Goal: Use online tool/utility: Utilize a website feature to perform a specific function

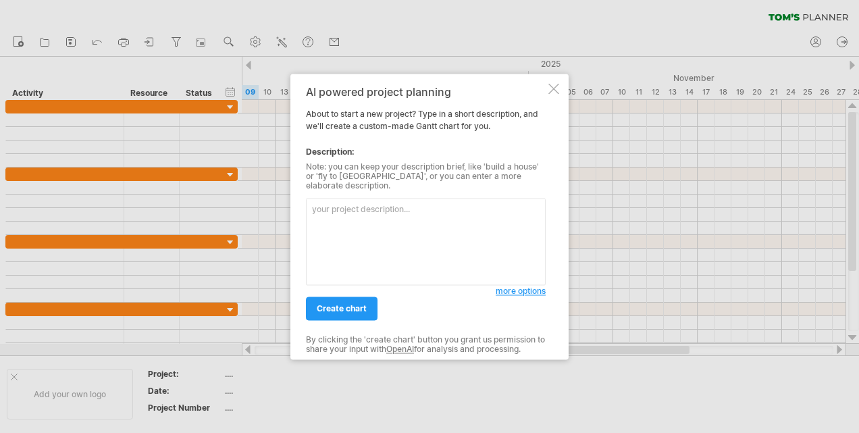
click at [396, 228] on textarea at bounding box center [426, 241] width 240 height 87
paste textarea "Phase Duration Tasks Planning & Requirements Week 1 – Week 2 - Define requireme…"
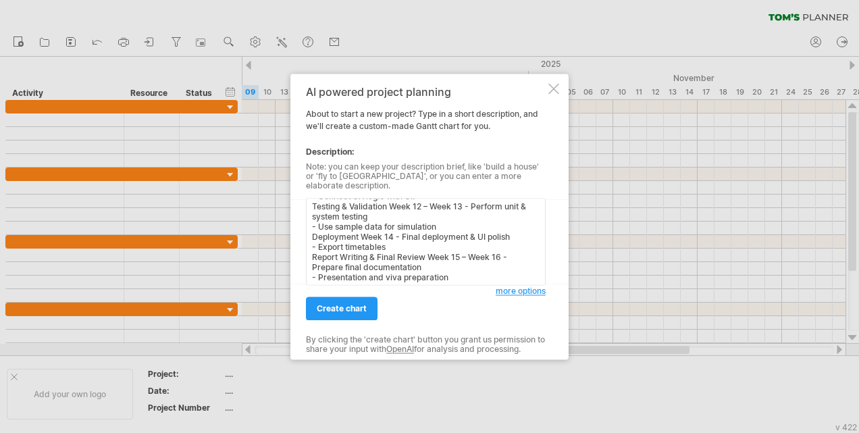
scroll to position [161, 0]
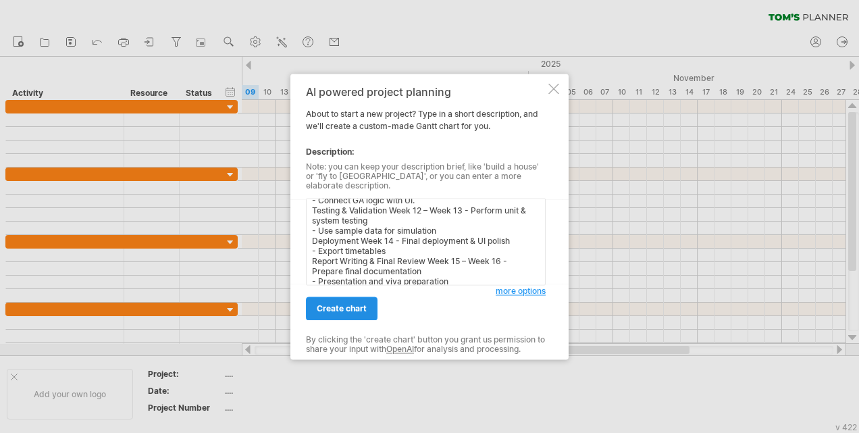
type textarea "Phase Duration Tasks Planning & Requirements Week 1 – Week 2 - Define requireme…"
click at [350, 305] on span "create chart" at bounding box center [342, 308] width 50 height 10
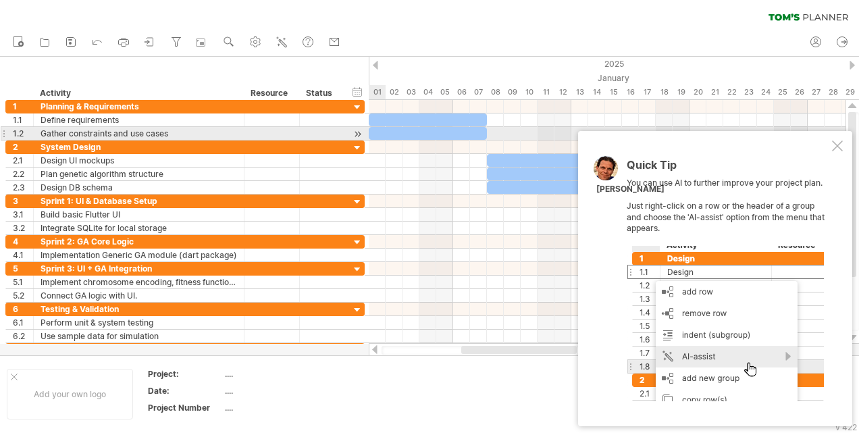
click at [357, 135] on div at bounding box center [357, 134] width 13 height 14
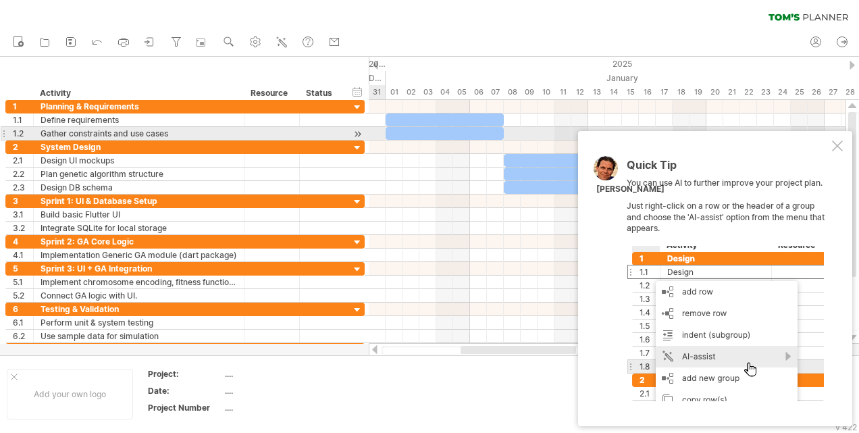
click at [357, 135] on div at bounding box center [357, 134] width 13 height 14
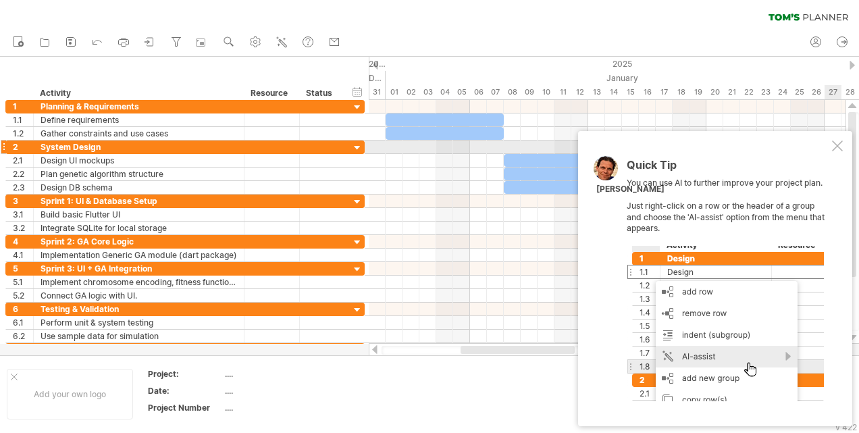
click at [836, 149] on div at bounding box center [837, 145] width 11 height 11
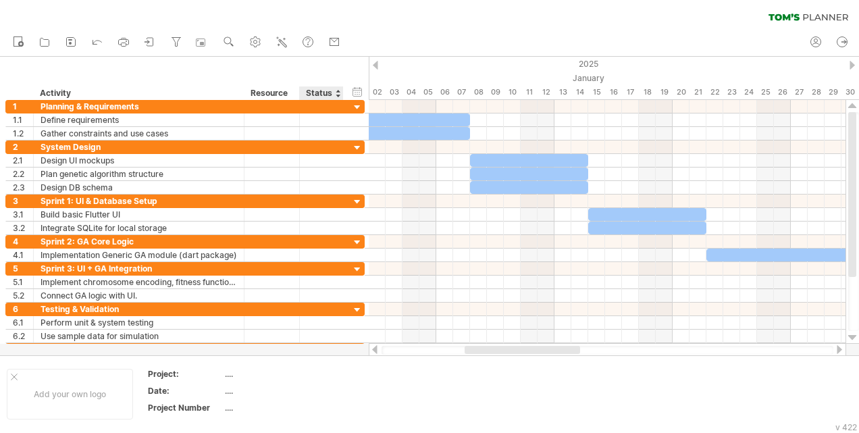
drag, startPoint x: 369, startPoint y: 73, endPoint x: 329, endPoint y: 77, distance: 40.0
click at [329, 77] on div "Trying to reach [DOMAIN_NAME] Connected again... 0% clear filter new 1" at bounding box center [429, 216] width 859 height 433
click at [20, 379] on div "Add your own logo" at bounding box center [70, 394] width 126 height 51
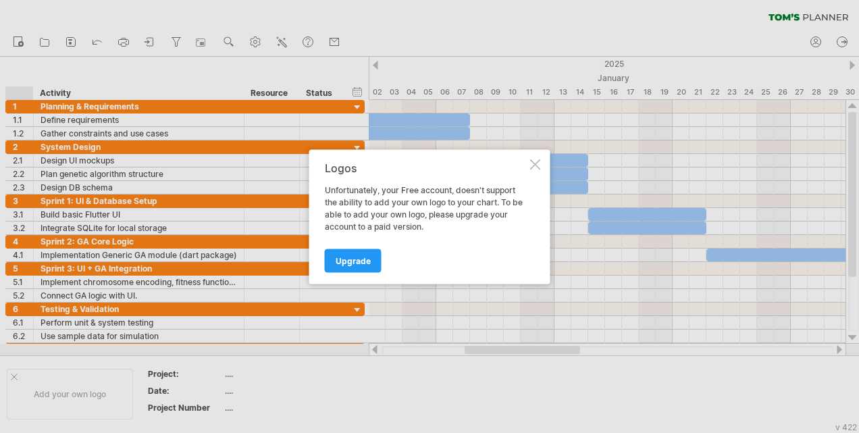
click at [541, 161] on div "Logos Unfortunately, your Free account, doesn't support the ability to add your…" at bounding box center [429, 216] width 241 height 134
click at [532, 161] on div at bounding box center [535, 164] width 11 height 11
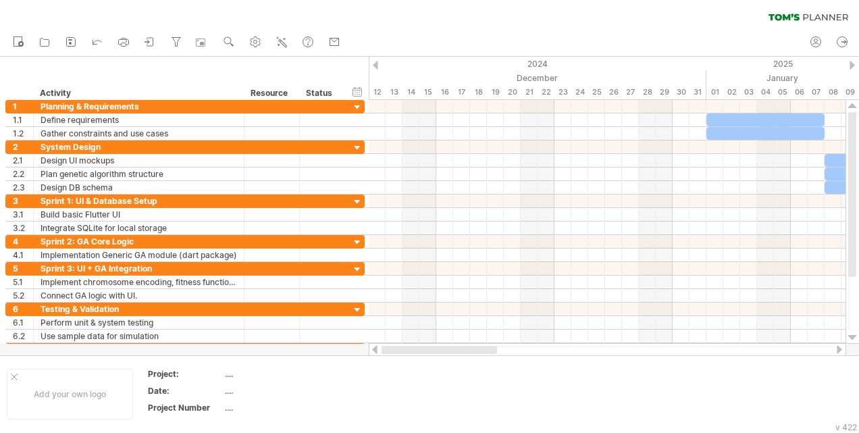
drag, startPoint x: 566, startPoint y: 352, endPoint x: 473, endPoint y: 346, distance: 92.7
click at [473, 346] on div at bounding box center [438, 350] width 115 height 8
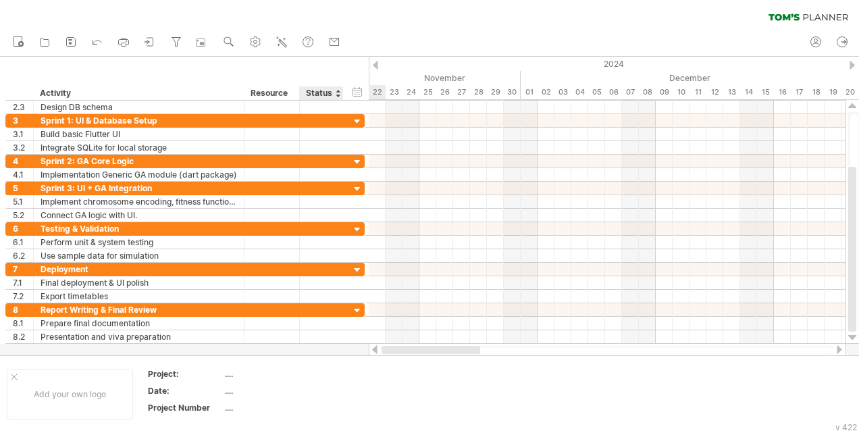
drag, startPoint x: 462, startPoint y: 354, endPoint x: 342, endPoint y: 348, distance: 120.3
click at [342, 348] on div "Trying to reach [DOMAIN_NAME] Connected again... 0% clear filter new 1" at bounding box center [429, 216] width 859 height 433
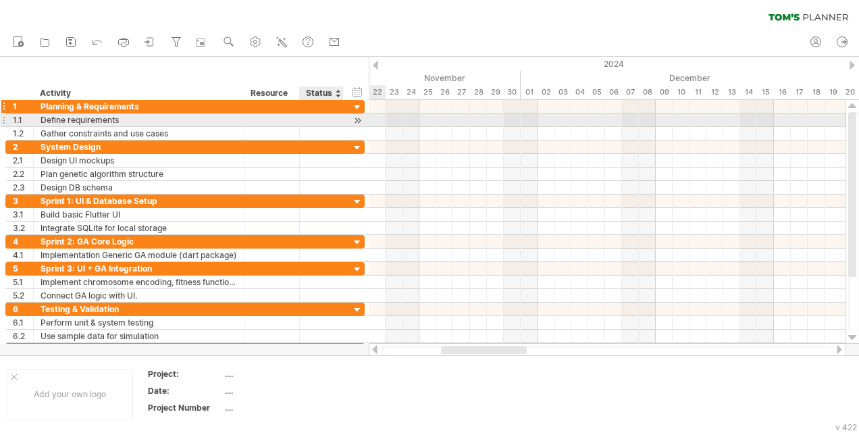
click at [315, 112] on div "**********" at bounding box center [184, 107] width 359 height 14
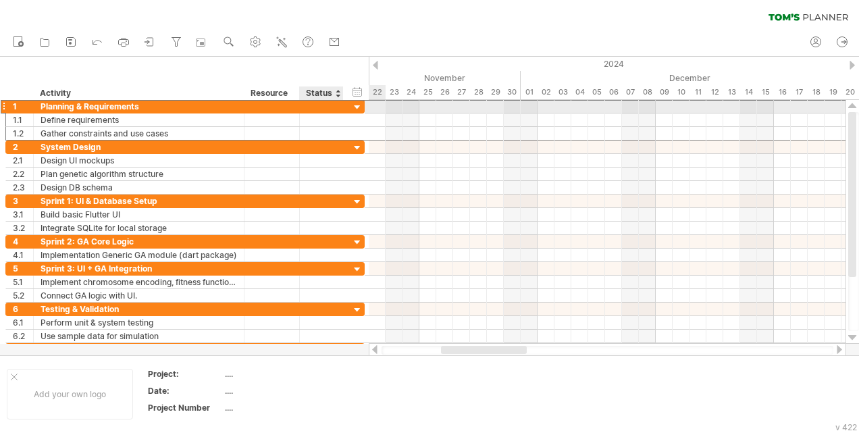
click at [317, 109] on div at bounding box center [321, 106] width 30 height 13
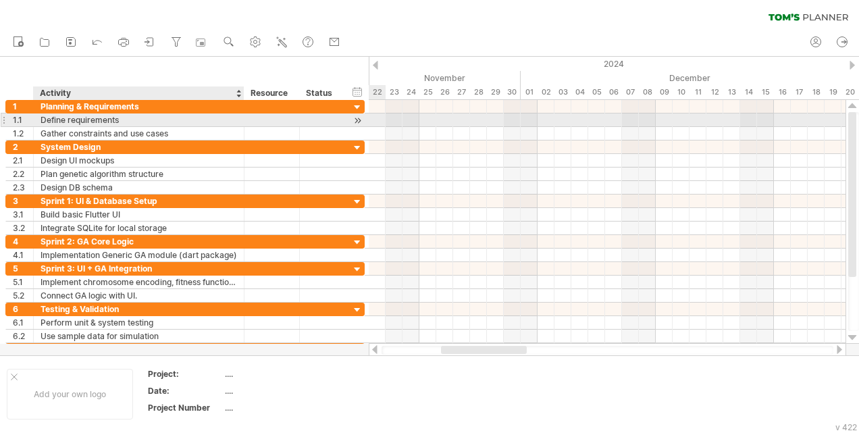
click at [251, 123] on div at bounding box center [271, 119] width 41 height 13
click at [359, 121] on div at bounding box center [357, 120] width 13 height 14
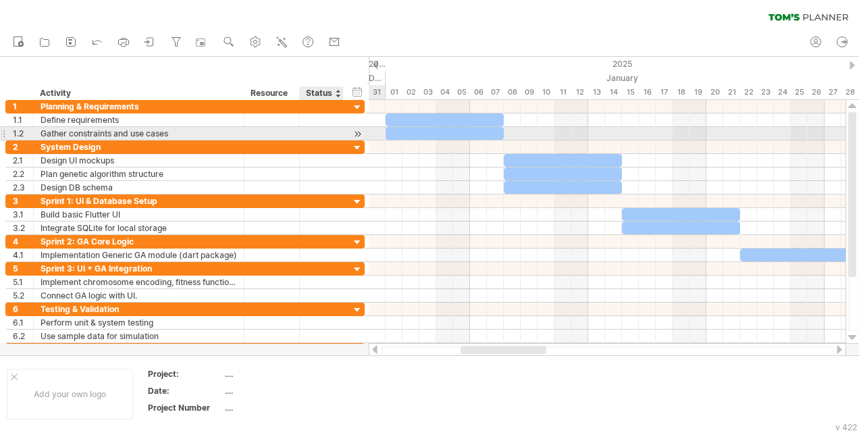
click at [355, 130] on div at bounding box center [357, 134] width 13 height 14
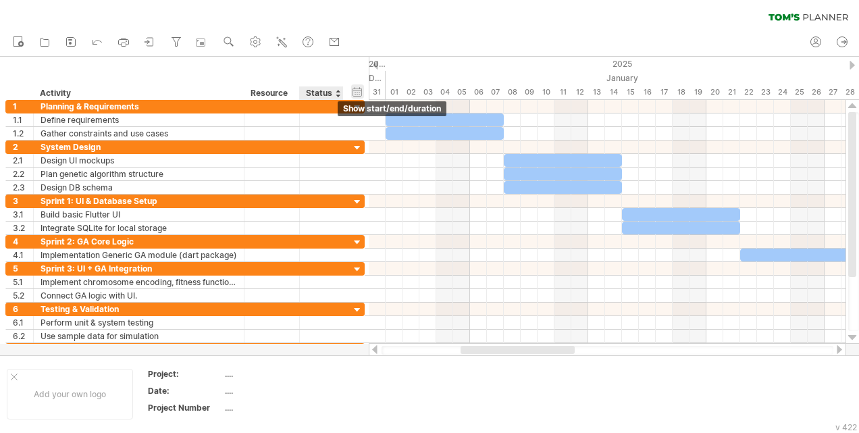
click at [356, 91] on div "hide start/end/duration show start/end/duration" at bounding box center [357, 91] width 13 height 14
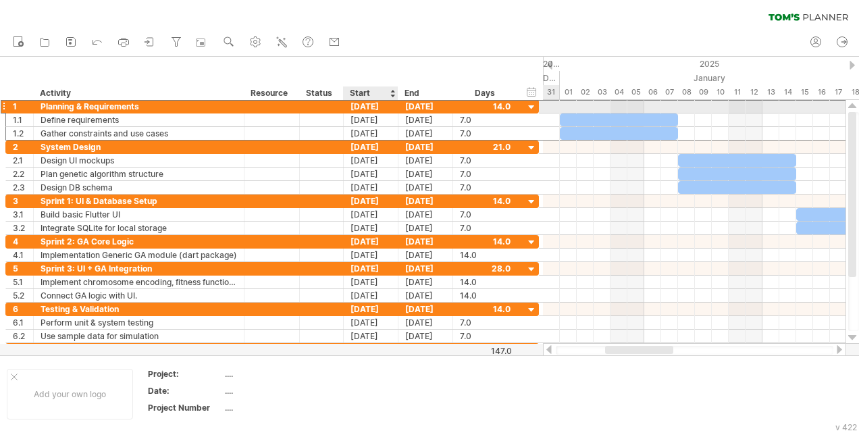
click at [368, 109] on div "[DATE]" at bounding box center [371, 106] width 55 height 13
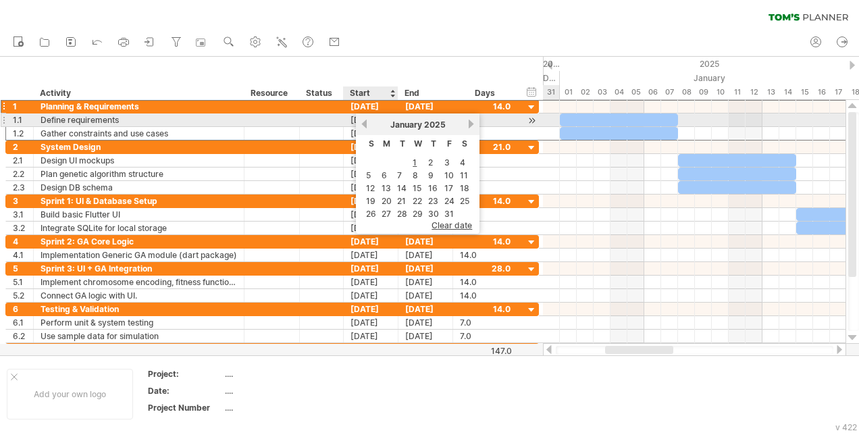
click at [363, 125] on link "previous" at bounding box center [364, 124] width 10 height 10
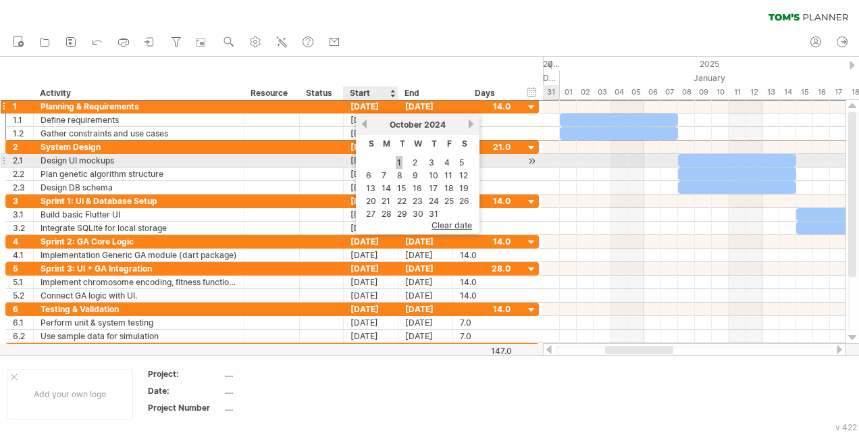
click at [400, 158] on link "1" at bounding box center [399, 162] width 7 height 13
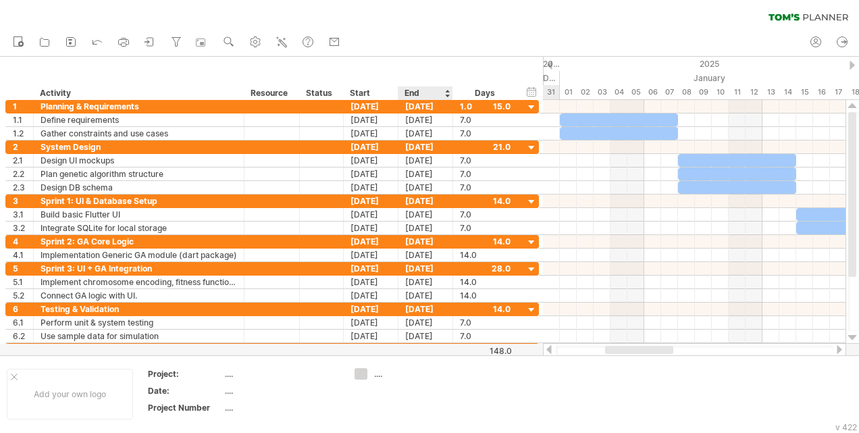
click at [416, 57] on div "hide start/end/duration show start/end/duration ******** Activity ******** Reso…" at bounding box center [271, 78] width 543 height 43
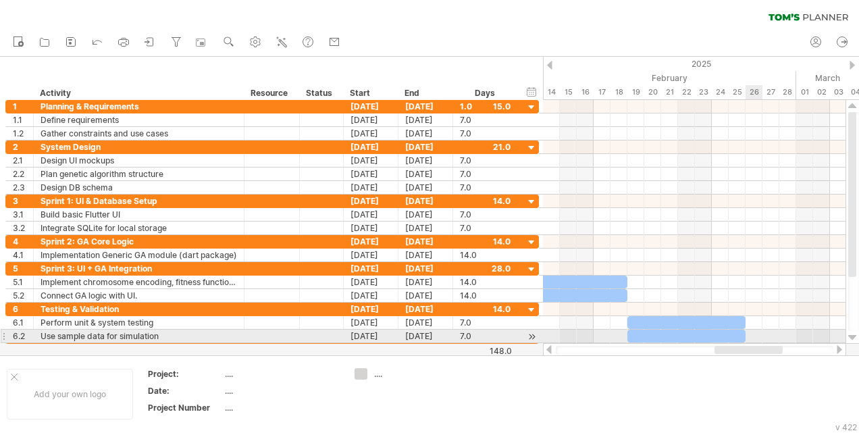
drag, startPoint x: 640, startPoint y: 350, endPoint x: 749, endPoint y: 340, distance: 109.9
click at [749, 340] on div "Trying to reach [DOMAIN_NAME] Connected again... 0% clear filter new 1" at bounding box center [429, 216] width 859 height 433
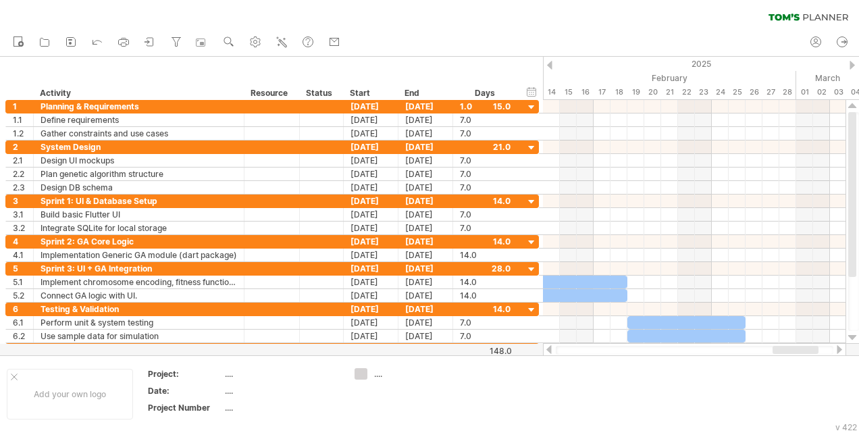
click at [552, 61] on div at bounding box center [549, 65] width 5 height 9
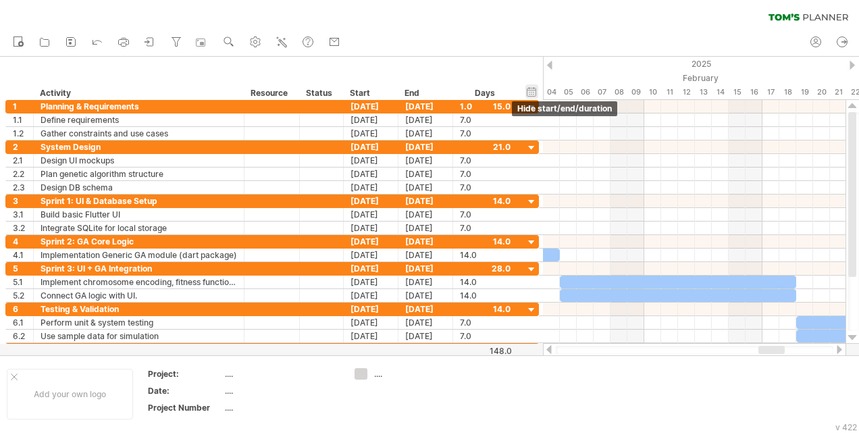
click at [532, 91] on div "hide start/end/duration show start/end/duration" at bounding box center [531, 91] width 13 height 14
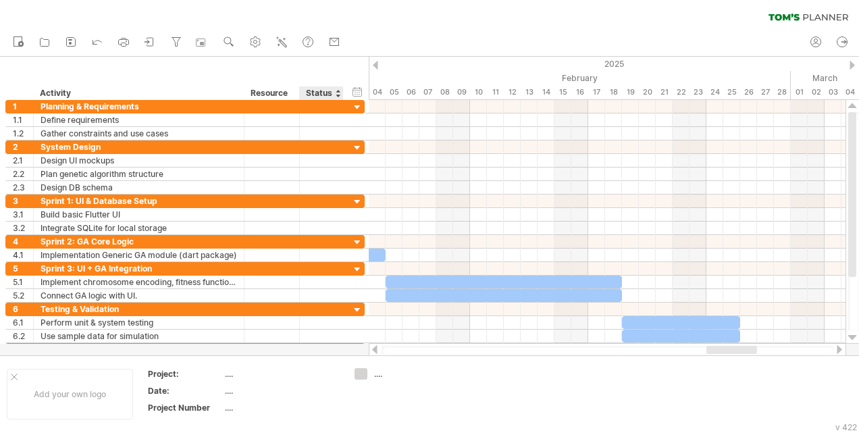
click at [335, 70] on div "hide start/end/duration show start/end/duration ******** Activity ******** Reso…" at bounding box center [184, 78] width 369 height 43
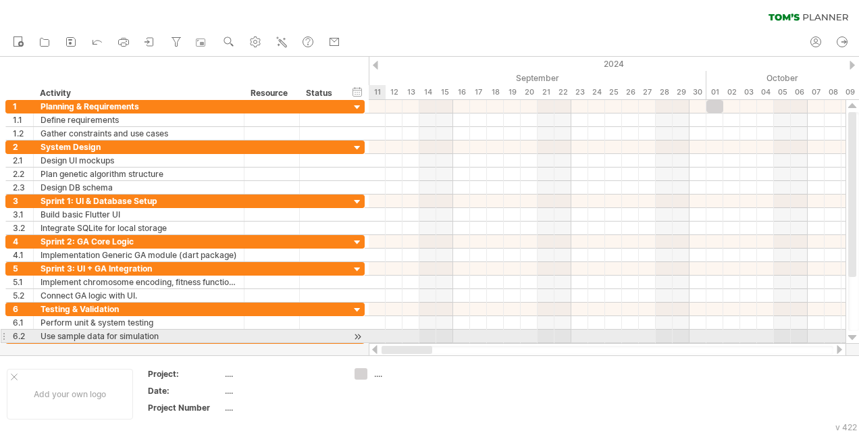
drag, startPoint x: 728, startPoint y: 351, endPoint x: 354, endPoint y: 332, distance: 374.5
click at [356, 340] on div "Trying to reach [DOMAIN_NAME] Connected again... 0% clear filter new 1" at bounding box center [429, 216] width 859 height 433
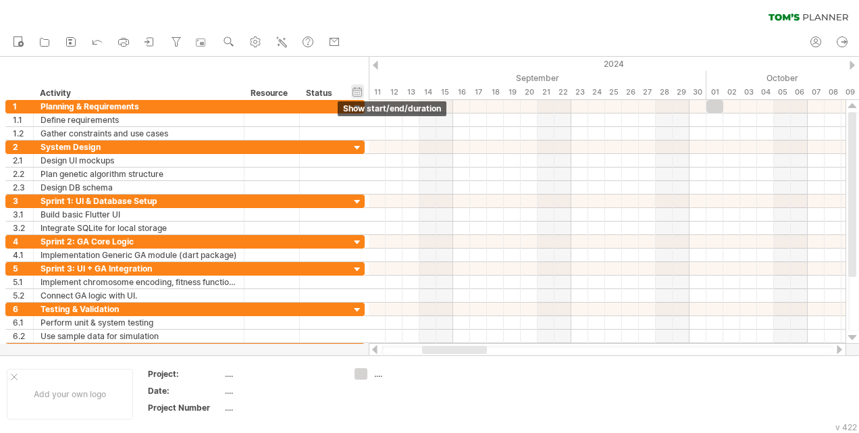
click at [354, 96] on div "hide start/end/duration show start/end/duration" at bounding box center [357, 91] width 13 height 14
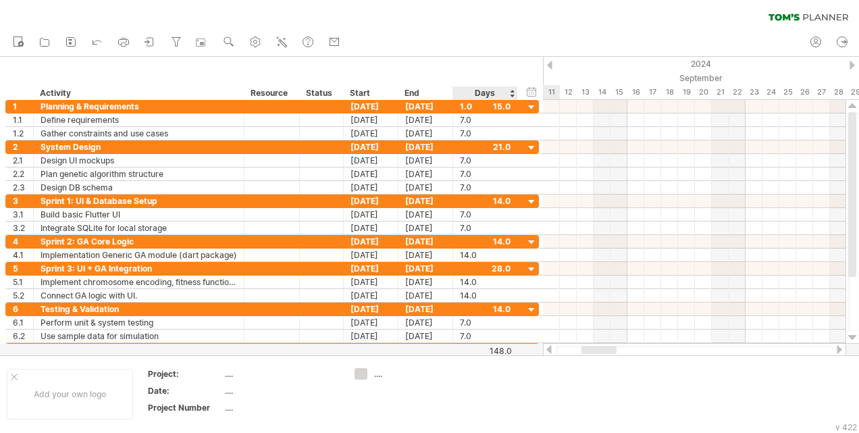
click at [481, 96] on div "Days" at bounding box center [484, 93] width 64 height 14
click at [288, 36] on icon at bounding box center [282, 42] width 14 height 14
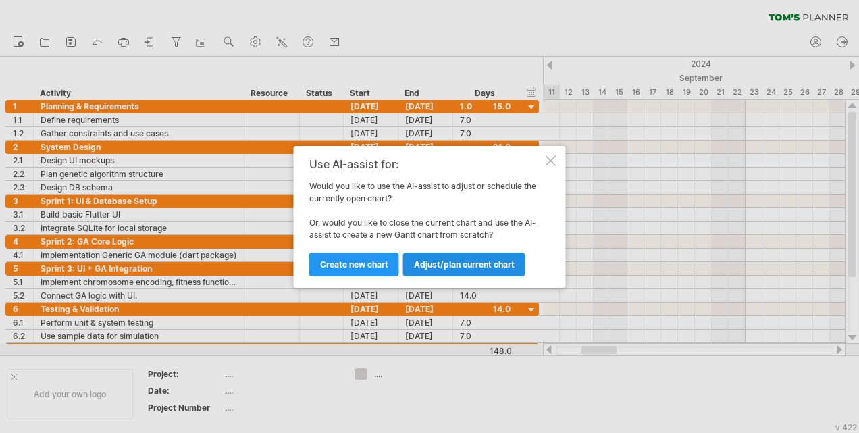
click at [482, 265] on span "Adjust/plan current chart" at bounding box center [464, 264] width 101 height 10
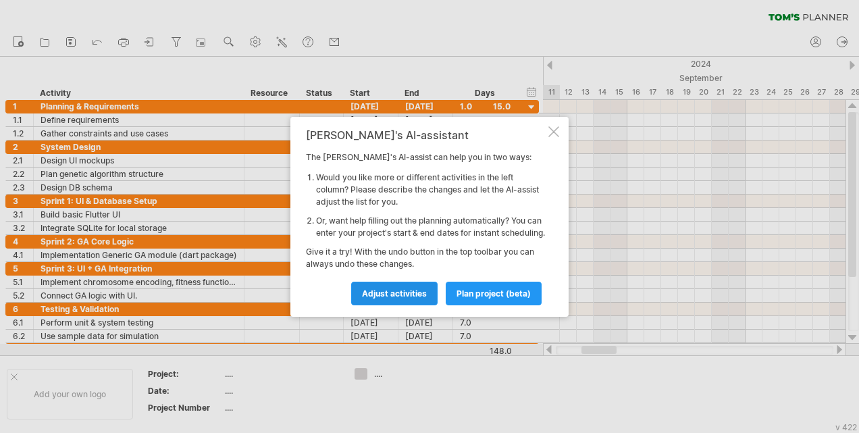
click at [398, 298] on span "Adjust activities" at bounding box center [394, 293] width 65 height 10
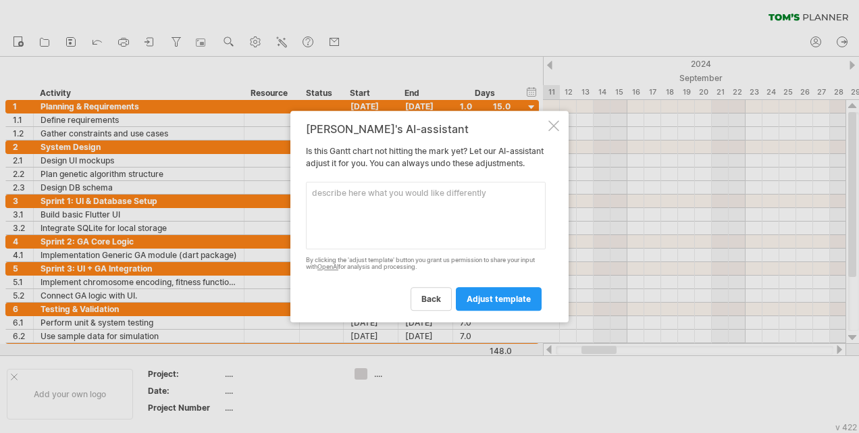
click at [392, 223] on textarea at bounding box center [426, 216] width 240 height 68
click at [317, 200] on textarea "i want my whole project to start at [DATE] and" at bounding box center [426, 216] width 240 height 68
click at [315, 197] on textarea "i want my whole project to start at [DATE] and" at bounding box center [426, 216] width 240 height 68
click at [362, 192] on textarea "I want my whole project to start at [DATE] and" at bounding box center [426, 216] width 240 height 68
click at [362, 194] on textarea "I want my whole project to start at [DATE] and" at bounding box center [426, 216] width 240 height 68
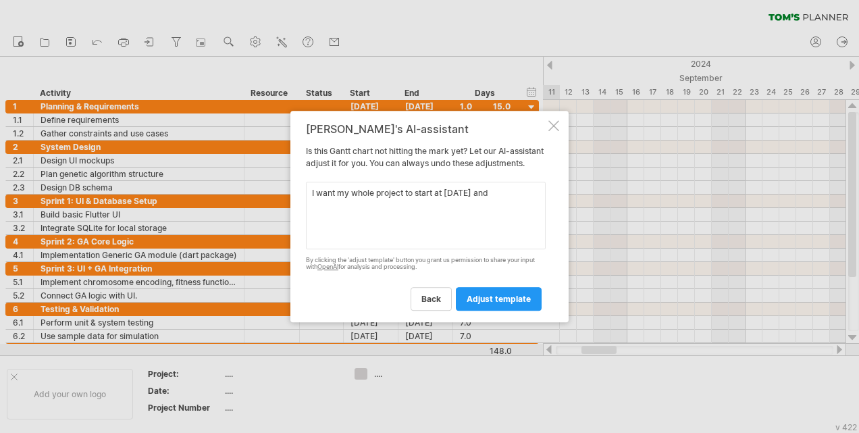
click at [362, 194] on textarea "I want my whole project to start at [DATE] and" at bounding box center [426, 216] width 240 height 68
type textarea "I want my project to start at [DATE] and"
click at [491, 304] on span "adjust template" at bounding box center [498, 299] width 64 height 10
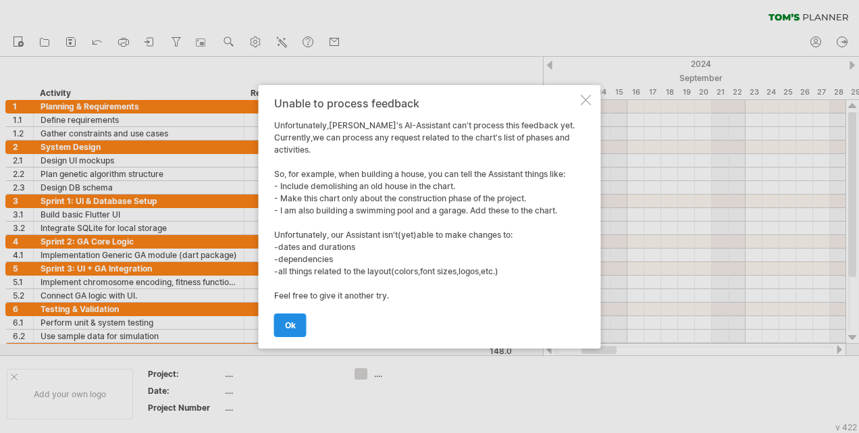
click at [290, 325] on span "ok" at bounding box center [290, 325] width 11 height 10
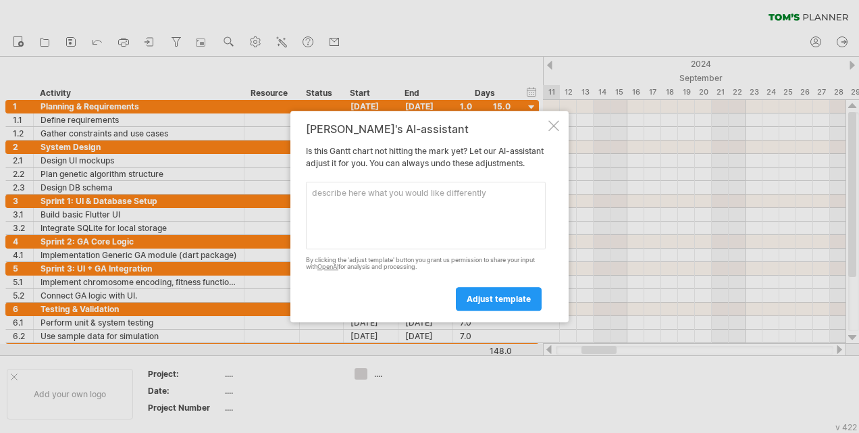
click at [552, 113] on div "[PERSON_NAME]'s AI-assistant Is this [PERSON_NAME] chart not hitting the mark y…" at bounding box center [429, 217] width 278 height 212
click at [552, 134] on div "[PERSON_NAME]'s AI-assistant Is this [PERSON_NAME] chart not hitting the mark y…" at bounding box center [429, 217] width 278 height 212
click at [553, 120] on div at bounding box center [553, 125] width 11 height 11
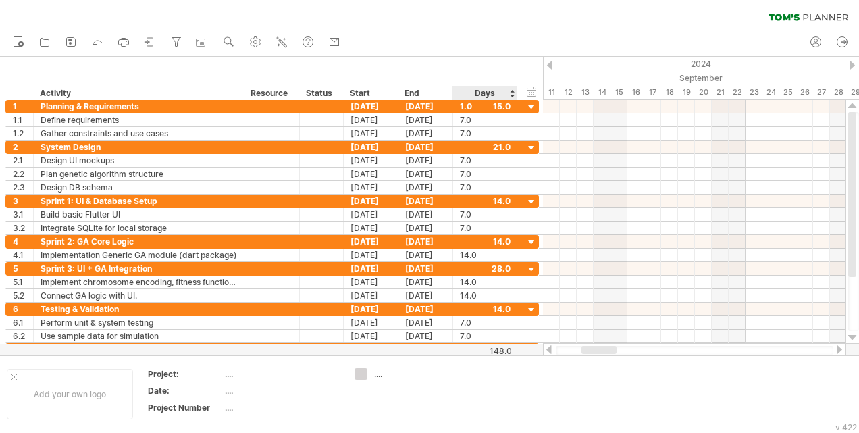
click at [509, 95] on div "Days" at bounding box center [484, 93] width 64 height 14
click at [444, 70] on div "hide start/end/duration show start/end/duration ******** Activity ******** Reso…" at bounding box center [271, 78] width 543 height 43
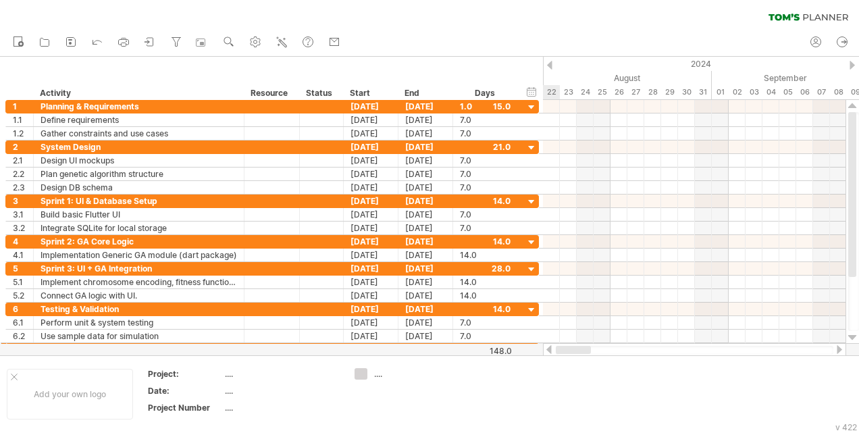
drag, startPoint x: 608, startPoint y: 348, endPoint x: 547, endPoint y: 343, distance: 60.3
click at [547, 343] on div at bounding box center [694, 350] width 303 height 14
click at [473, 374] on td at bounding box center [507, 394] width 107 height 52
click at [550, 65] on div at bounding box center [549, 65] width 5 height 9
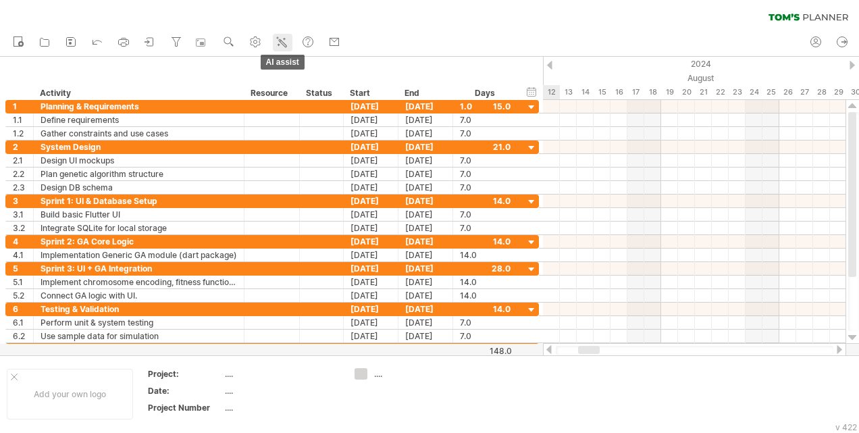
click at [285, 46] on icon at bounding box center [282, 42] width 7 height 7
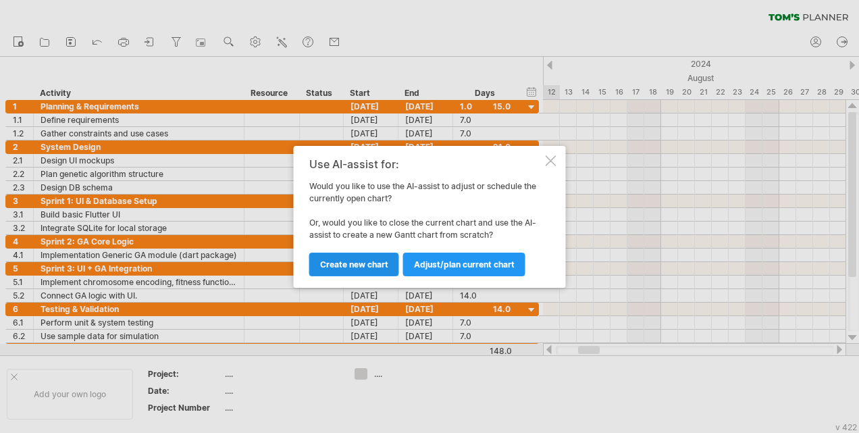
click at [375, 271] on link "Create new chart" at bounding box center [354, 264] width 90 height 24
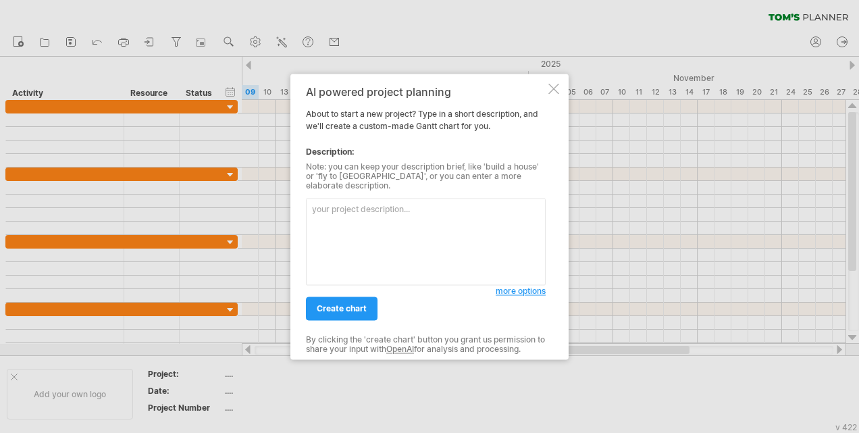
click at [383, 232] on textarea at bounding box center [426, 241] width 240 height 87
click at [332, 220] on textarea at bounding box center [426, 241] width 240 height 87
paste textarea "Phase Duration Planning & Requirements Week 1 – Week 2 System Design Week 3 – W…"
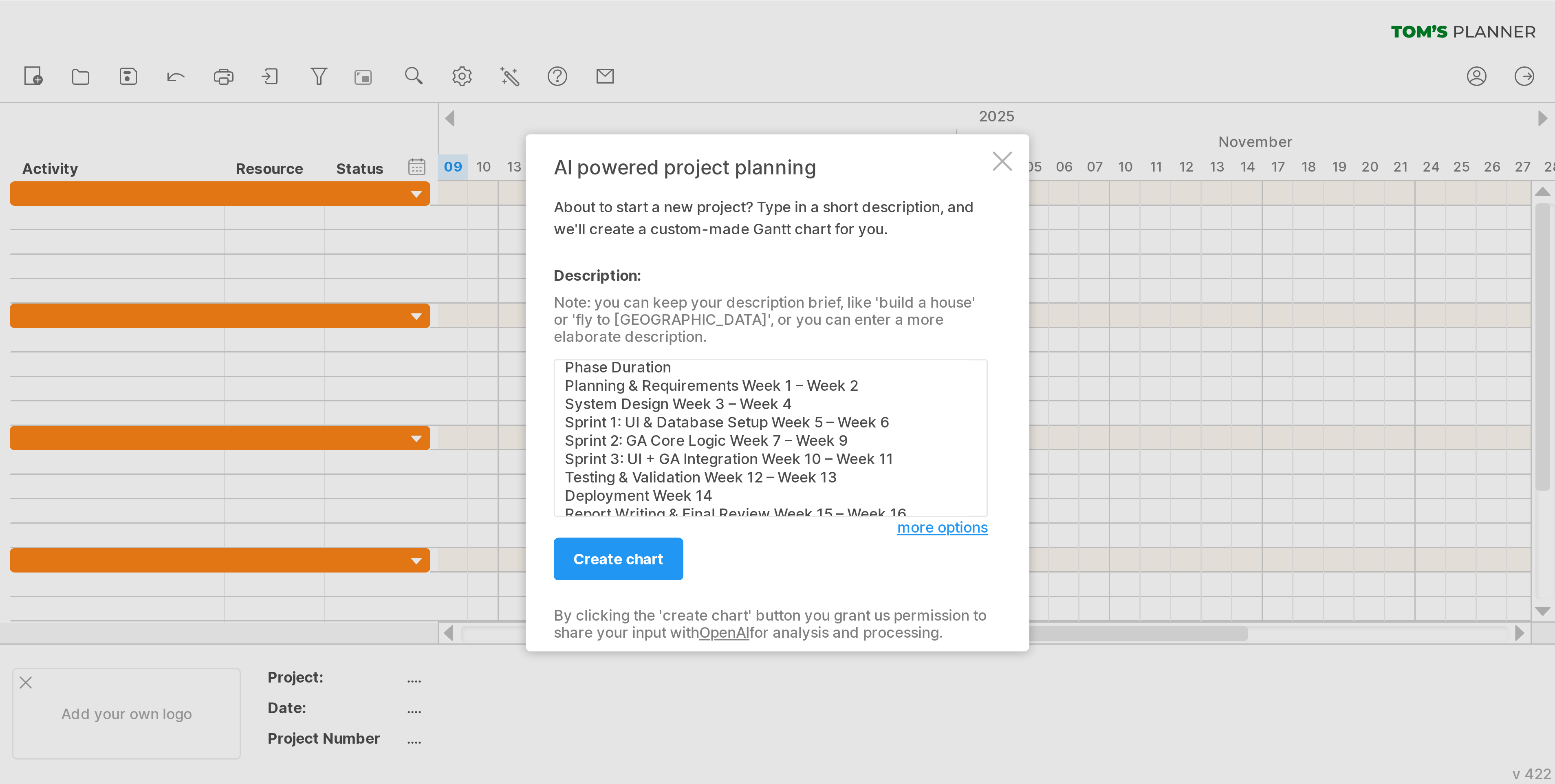
scroll to position [0, 0]
click at [231, 121] on textarea "Phase Duration Planning & Requirements Week 1 – Week 2 System Design Week 3 – W…" at bounding box center [257, 145] width 145 height 53
click at [187, 121] on textarea "Phase Duration Planning & Requirements Week 1 – Week 2 System Design Week 3 – W…" at bounding box center [257, 145] width 145 height 53
click at [189, 120] on textarea "Phase Duration Planning & Requirements Week 1 – Week 2 System Design Week 3 – W…" at bounding box center [257, 145] width 145 height 53
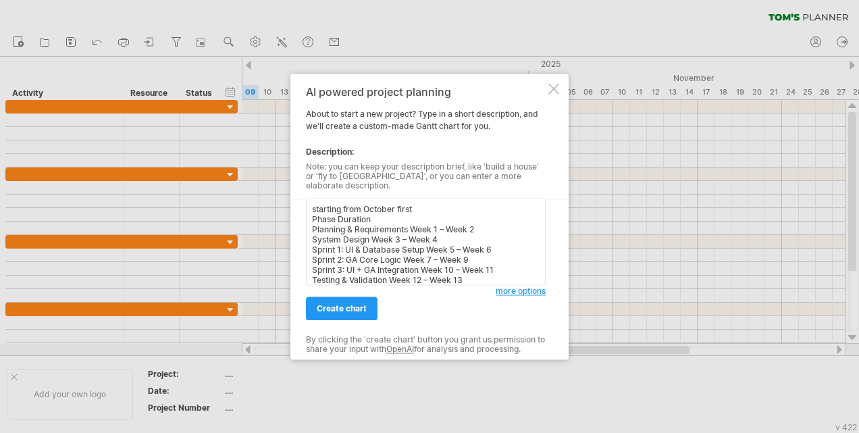
click at [362, 209] on textarea "starting from October first Phase Duration Planning & Requirements Week 1 – Wee…" at bounding box center [426, 241] width 240 height 87
drag, startPoint x: 362, startPoint y: 209, endPoint x: 358, endPoint y: 198, distance: 11.5
click at [358, 198] on textarea "starting from October first Phase Duration Planning & Requirements Week 1 – Wee…" at bounding box center [426, 241] width 240 height 87
click at [363, 209] on textarea "starting from October first Phase Duration Planning & Requirements Week 1 – Wee…" at bounding box center [426, 241] width 240 height 87
drag, startPoint x: 362, startPoint y: 205, endPoint x: 311, endPoint y: 205, distance: 51.3
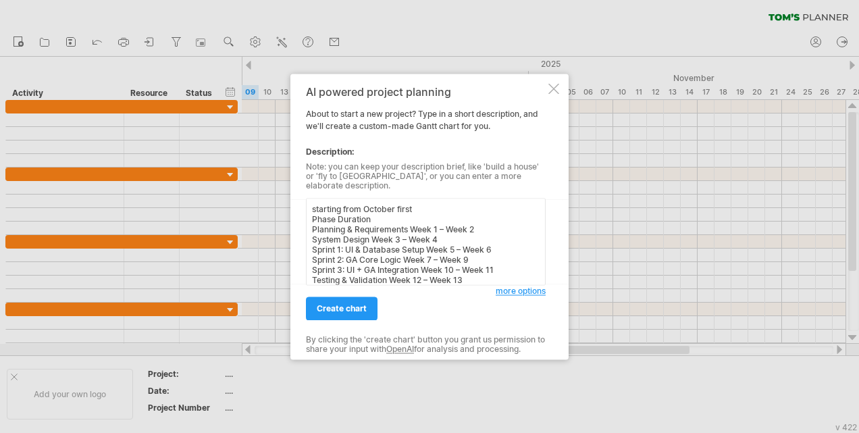
click at [311, 205] on textarea "starting from October first Phase Duration Planning & Requirements Week 1 – Wee…" at bounding box center [426, 241] width 240 height 87
click at [379, 207] on textarea "The project start at October first Phase Duration Planning & Requirements Week …" at bounding box center [426, 241] width 240 height 87
click at [462, 203] on textarea "The project starts at October first Phase Duration Planning & Requirements Week…" at bounding box center [426, 241] width 240 height 87
click at [444, 204] on textarea "The project starts at October first Phase Duration Planning & Requirements Week…" at bounding box center [426, 241] width 240 height 87
type textarea "The project starts at October first till February Phase Duration Planning & Req…"
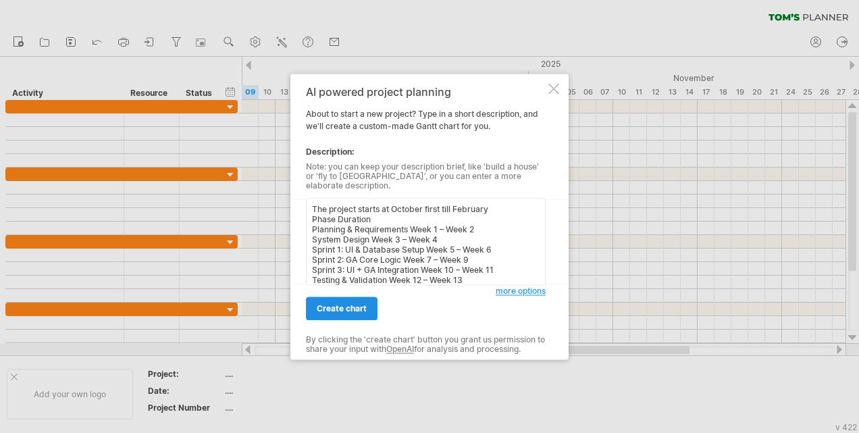
click at [352, 303] on span "create chart" at bounding box center [342, 308] width 50 height 10
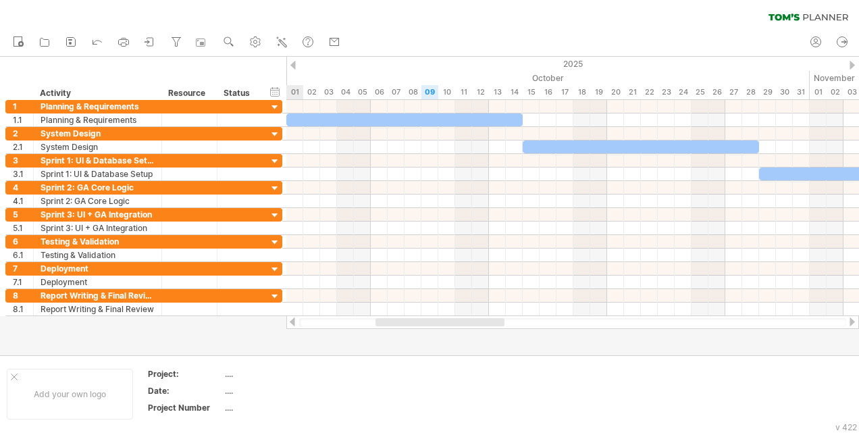
drag, startPoint x: 417, startPoint y: 326, endPoint x: 369, endPoint y: 327, distance: 48.6
click at [369, 327] on div at bounding box center [572, 322] width 547 height 9
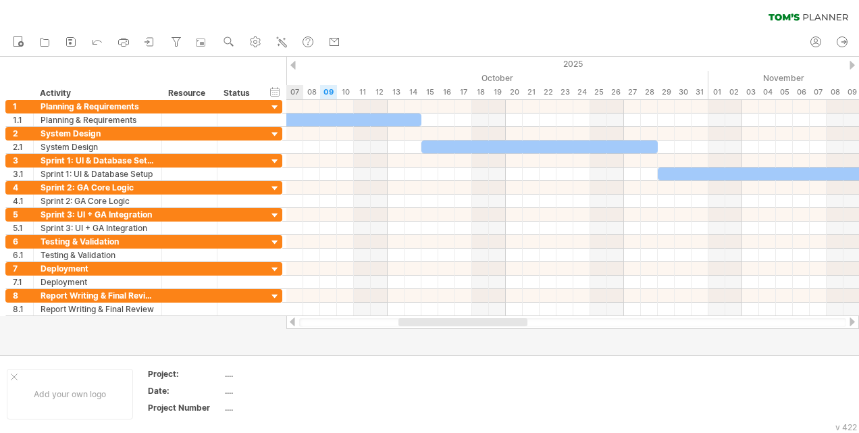
drag, startPoint x: 393, startPoint y: 323, endPoint x: 416, endPoint y: 328, distance: 23.6
click at [416, 328] on div at bounding box center [572, 322] width 572 height 14
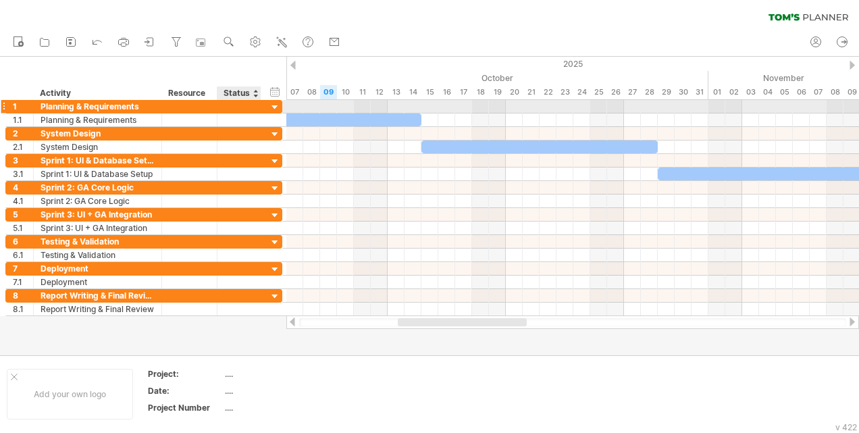
click at [279, 105] on div at bounding box center [275, 107] width 13 height 13
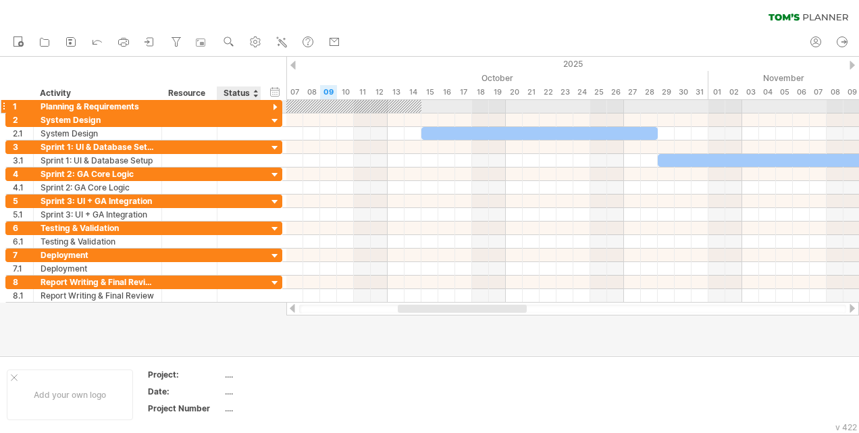
click at [279, 105] on div at bounding box center [275, 107] width 13 height 13
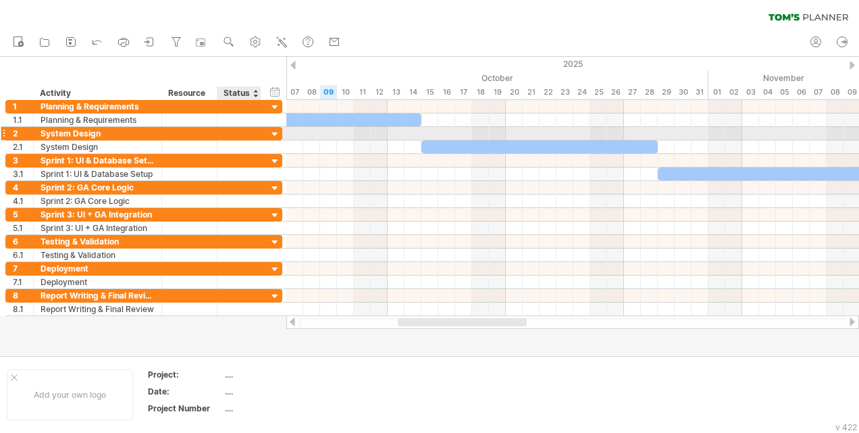
click at [278, 130] on div at bounding box center [275, 134] width 13 height 13
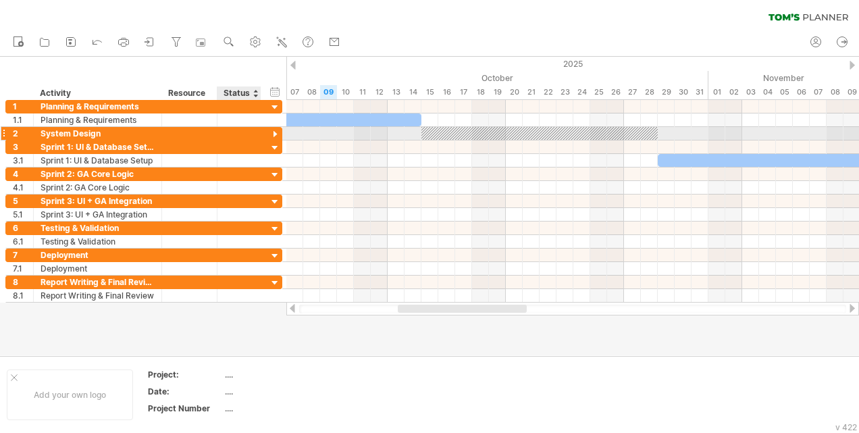
click at [278, 130] on div at bounding box center [275, 134] width 13 height 13
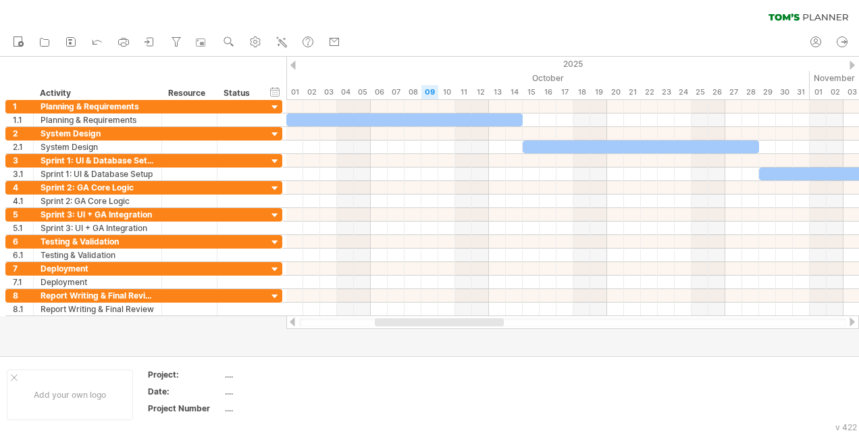
drag, startPoint x: 427, startPoint y: 322, endPoint x: 404, endPoint y: 329, distance: 24.1
click at [404, 329] on div "Trying to reach [DOMAIN_NAME] Connected again... 0% clear filter new 1" at bounding box center [429, 216] width 859 height 433
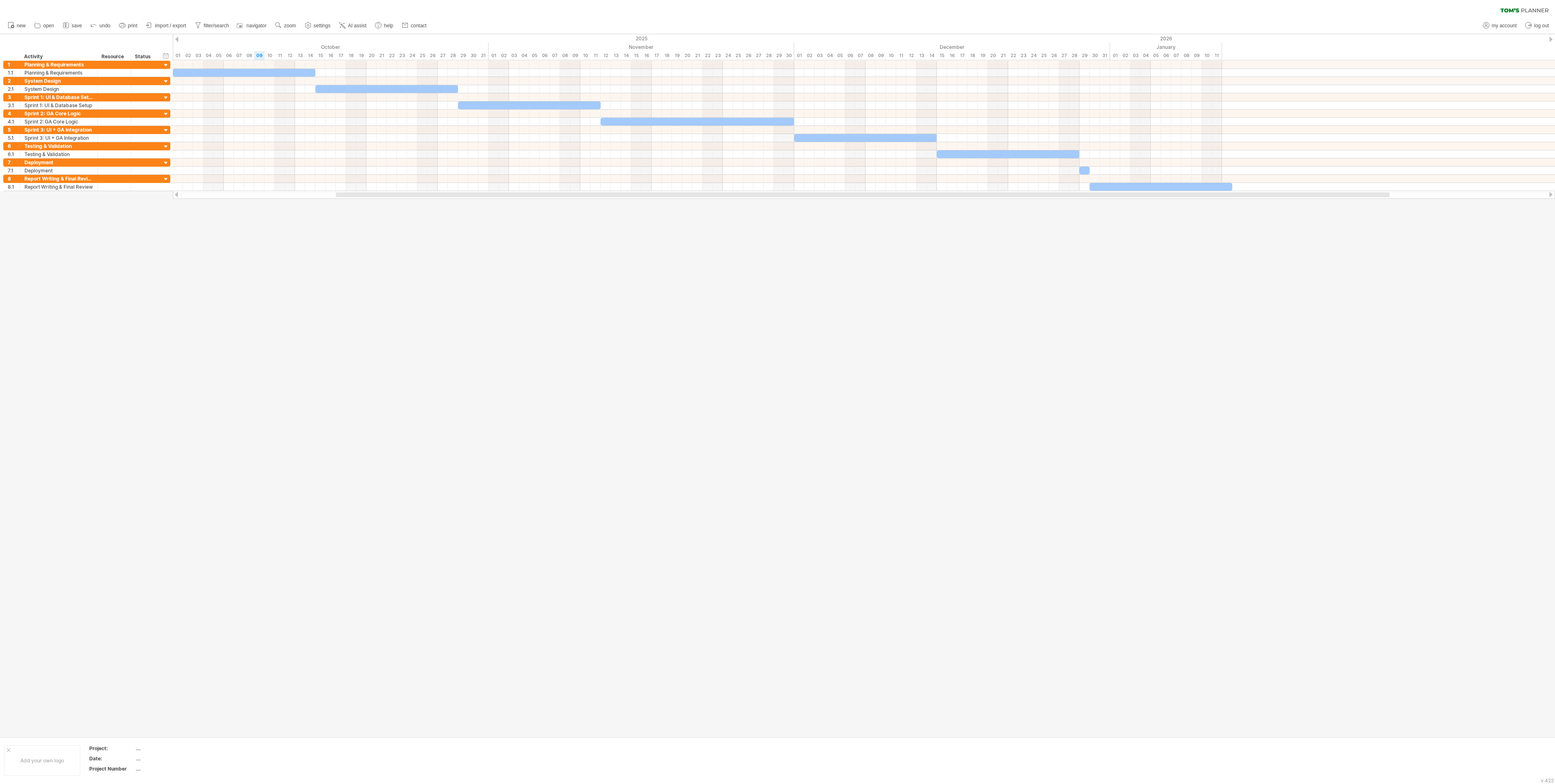
click at [518, 261] on div at bounding box center [778, 386] width 1555 height 703
drag, startPoint x: 1087, startPoint y: 196, endPoint x: 1106, endPoint y: 200, distance: 19.4
click at [518, 200] on div "Trying to reach [DOMAIN_NAME] Connected again... 0% clear filter new 1" at bounding box center [778, 392] width 1555 height 784
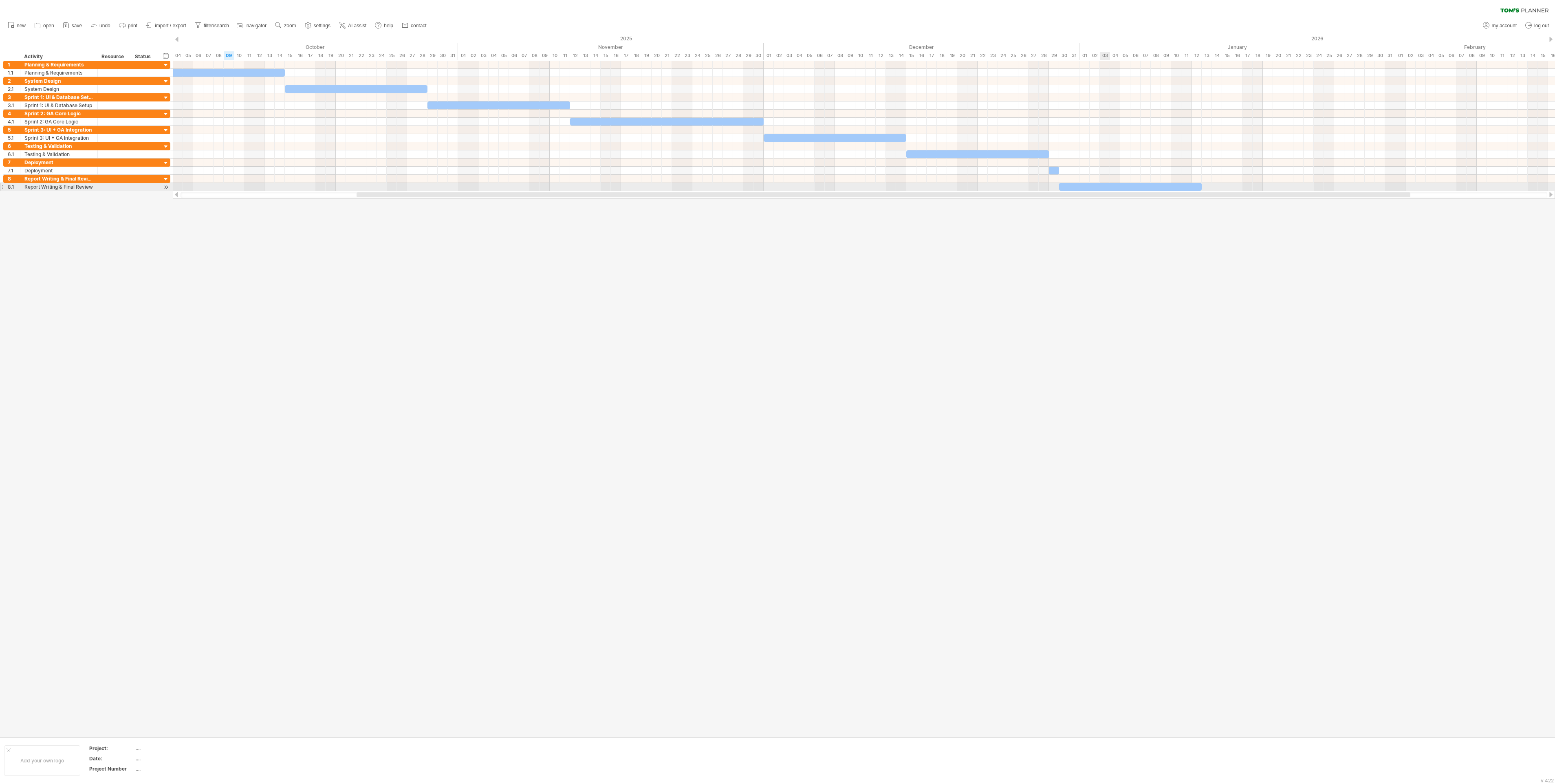
click at [518, 183] on div at bounding box center [864, 179] width 1382 height 8
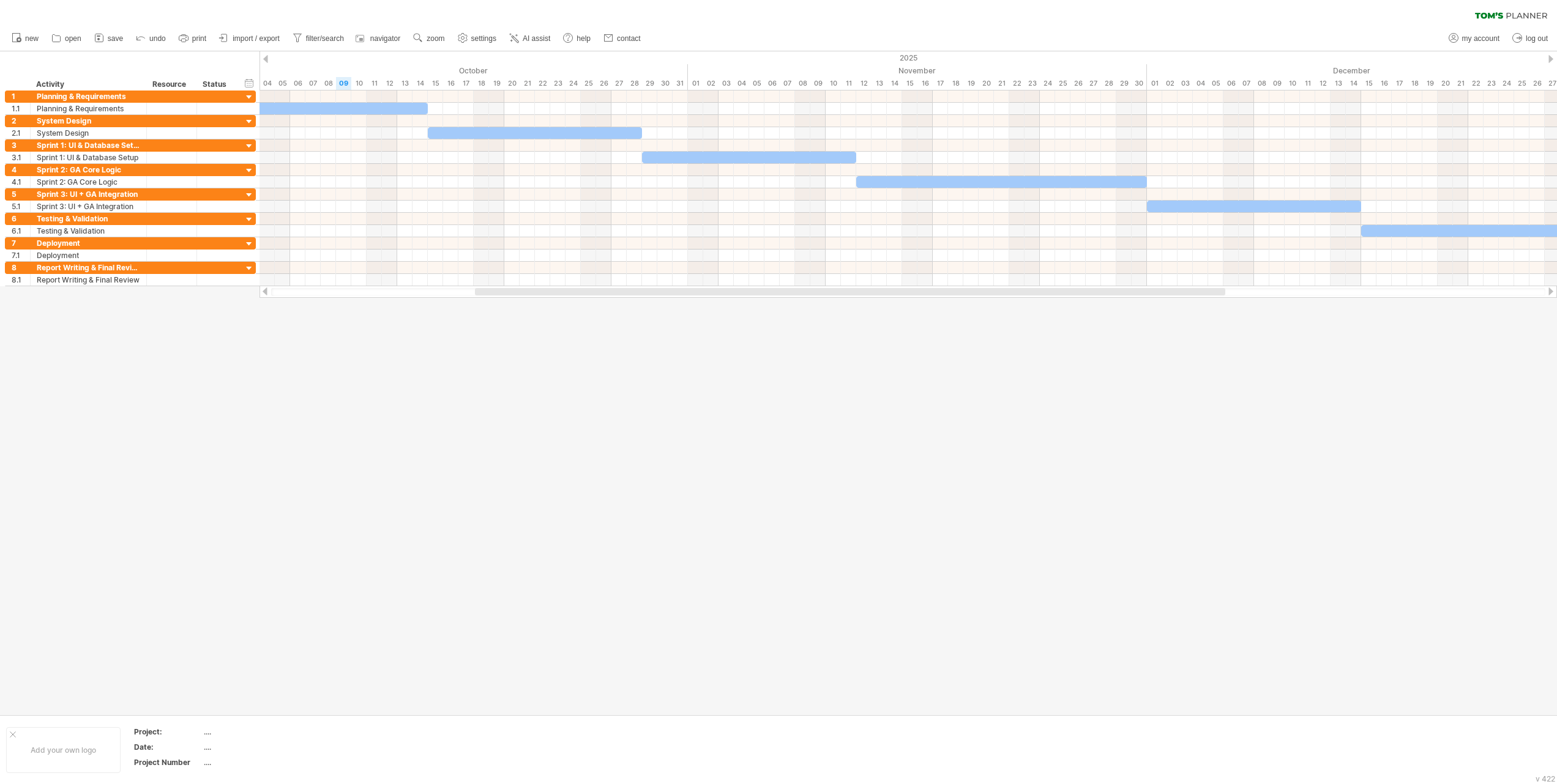
drag, startPoint x: 879, startPoint y: 287, endPoint x: 994, endPoint y: 292, distance: 115.1
click at [778, 292] on div at bounding box center [908, 292] width 1298 height 13
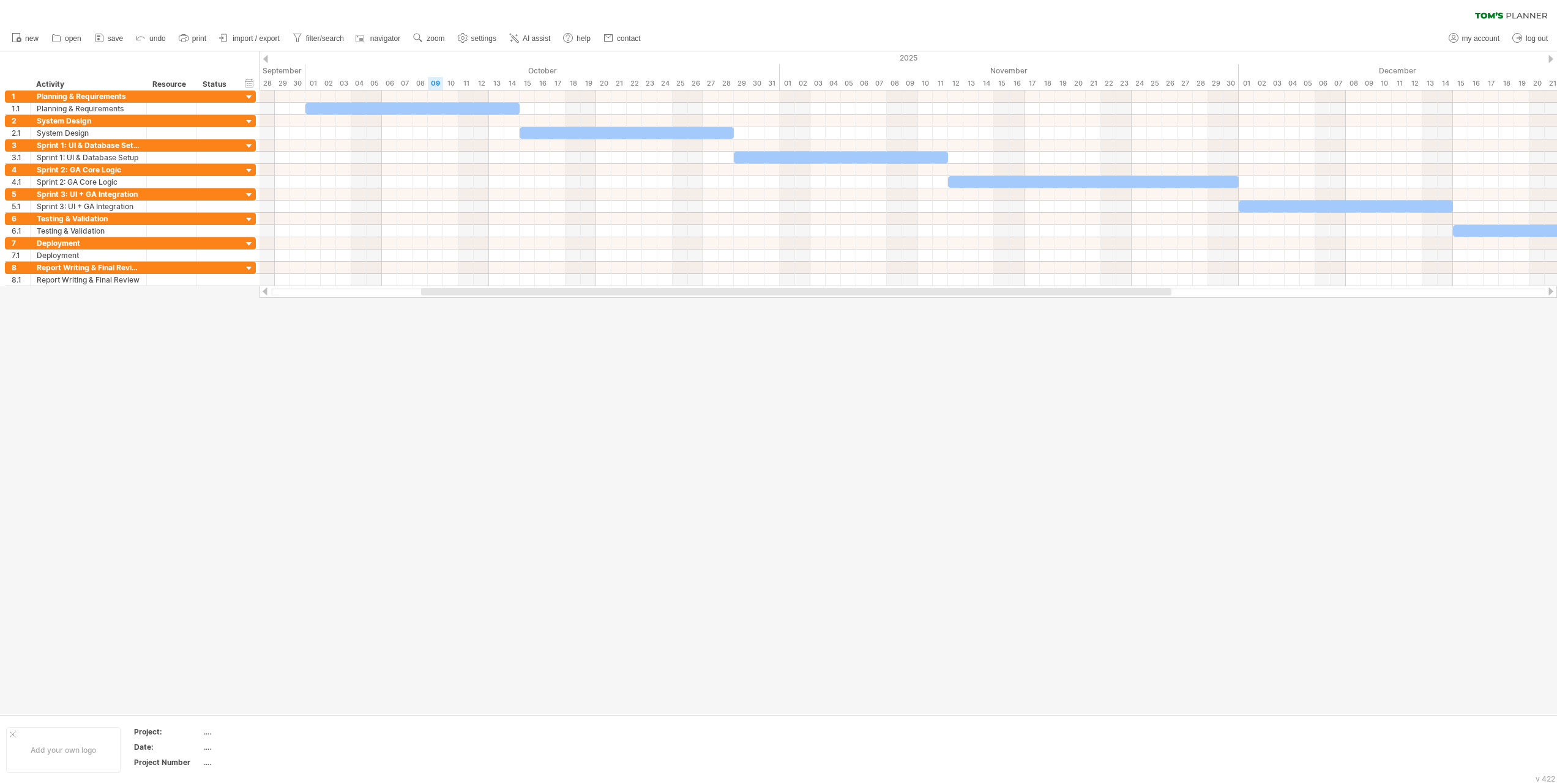
drag, startPoint x: 990, startPoint y: 292, endPoint x: 937, endPoint y: 325, distance: 62.4
click at [778, 325] on div "Trying to reach [DOMAIN_NAME] Connected again... 0% clear filter new 1" at bounding box center [778, 392] width 1557 height 784
